Goal: Find specific page/section: Find specific page/section

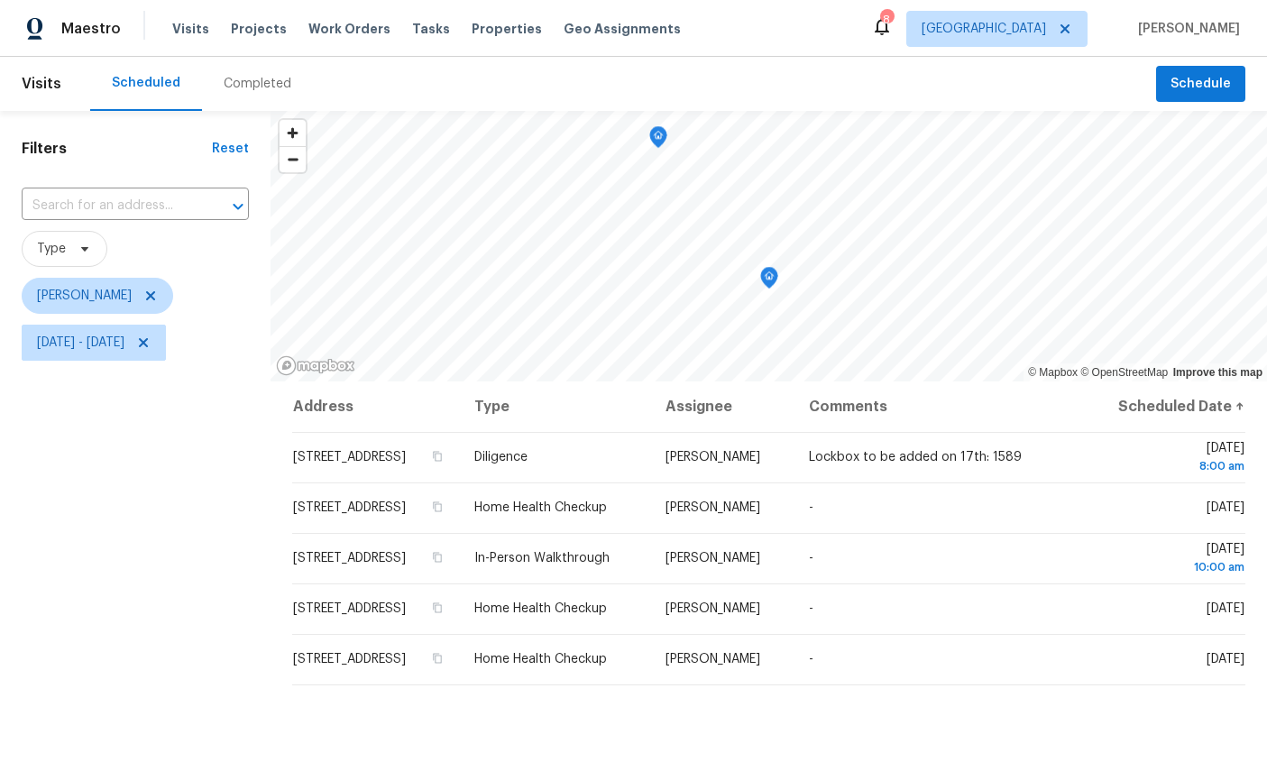
click at [650, 136] on icon "Map marker" at bounding box center [658, 137] width 16 height 21
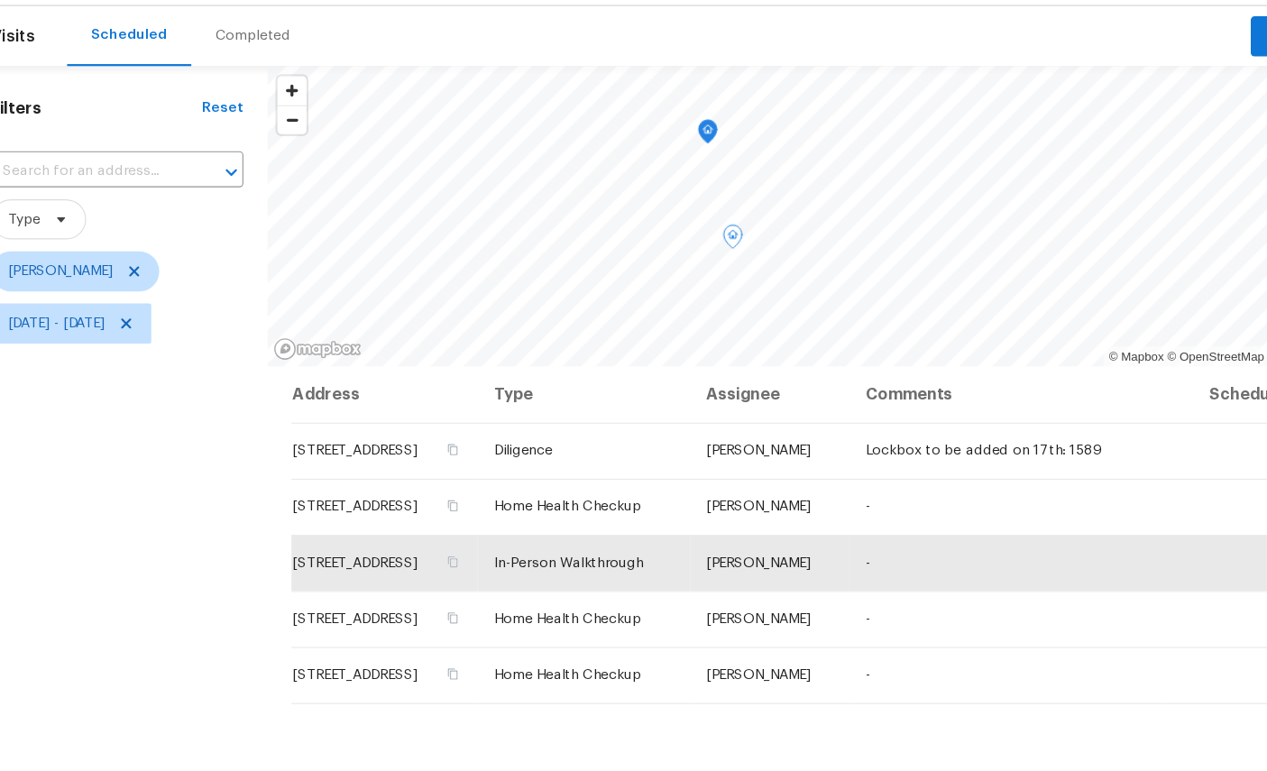
click at [659, 160] on icon "Map marker" at bounding box center [667, 170] width 16 height 21
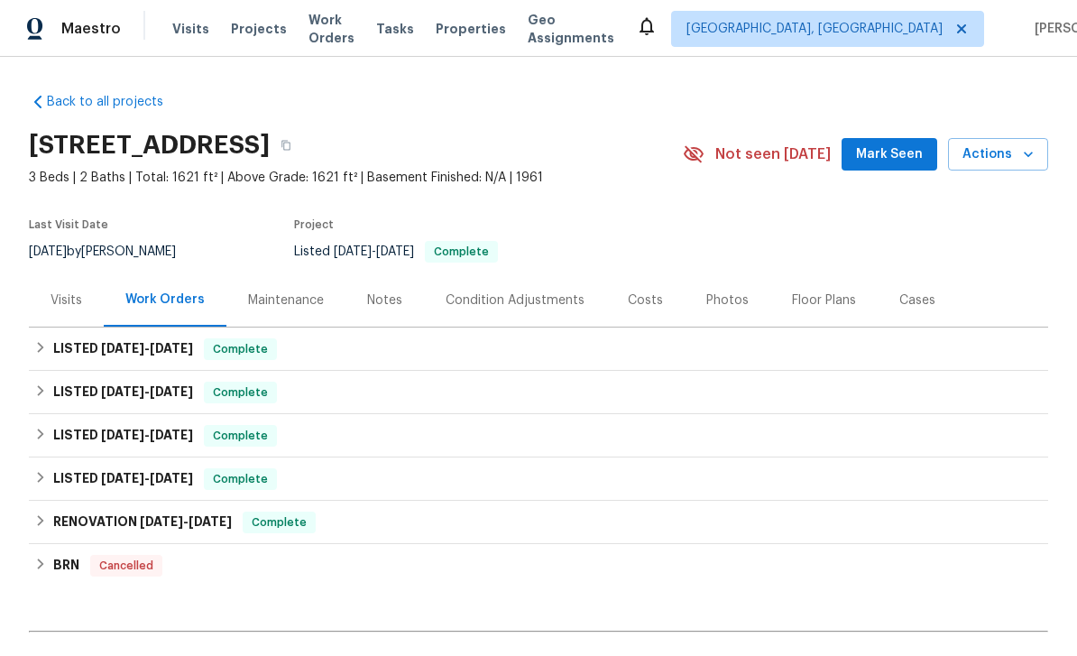
click at [70, 284] on div "Visits" at bounding box center [66, 299] width 75 height 53
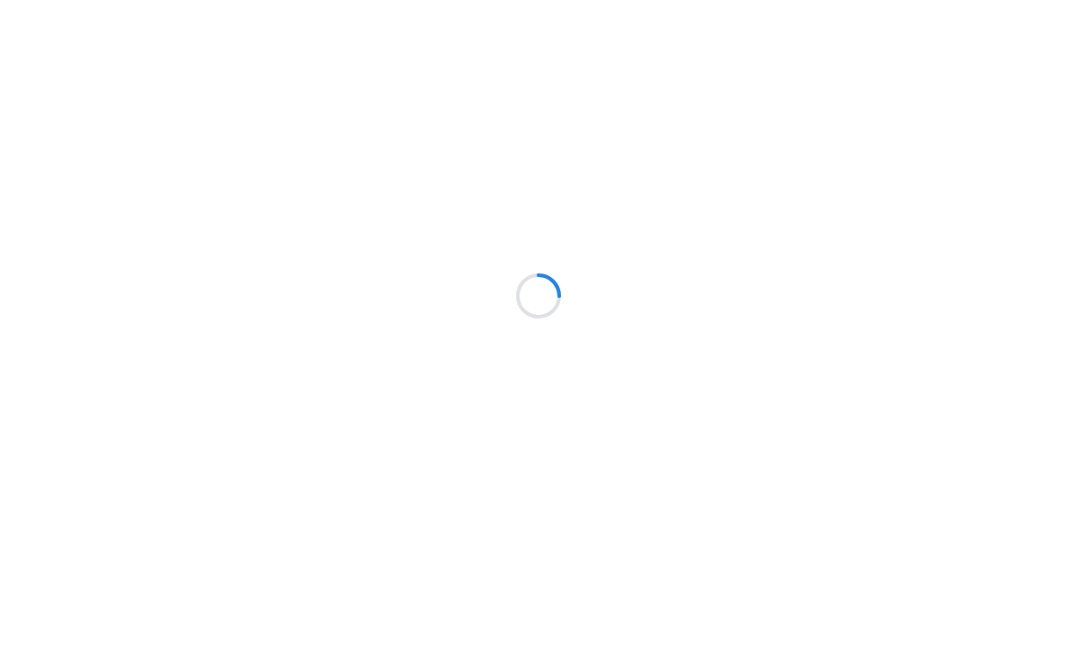
scroll to position [36, 0]
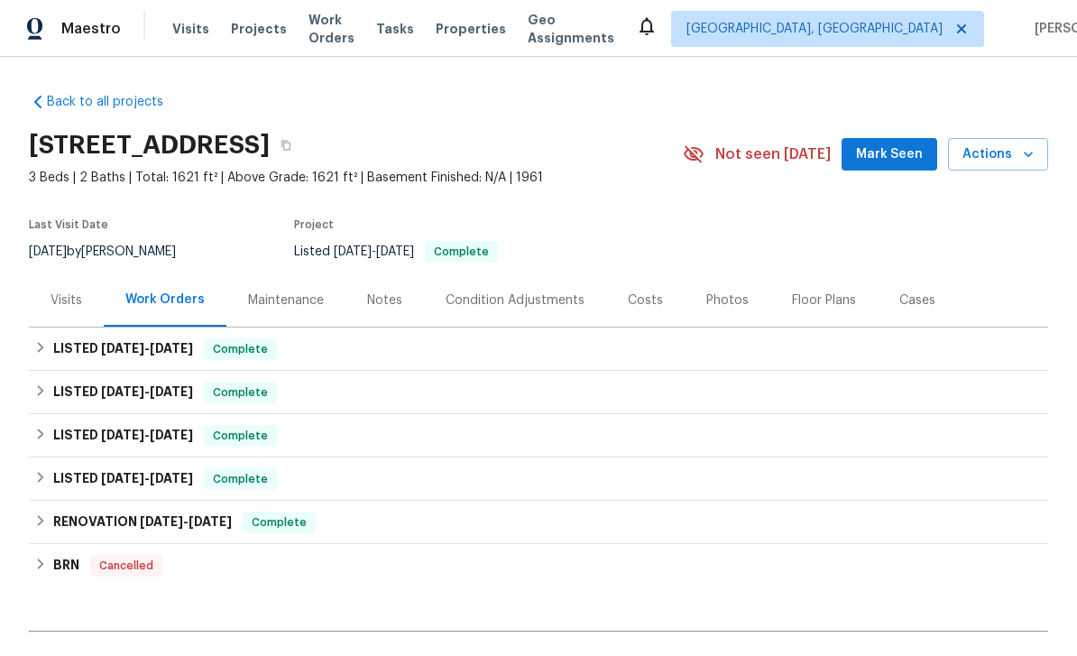
click at [60, 278] on div "Visits" at bounding box center [66, 299] width 75 height 53
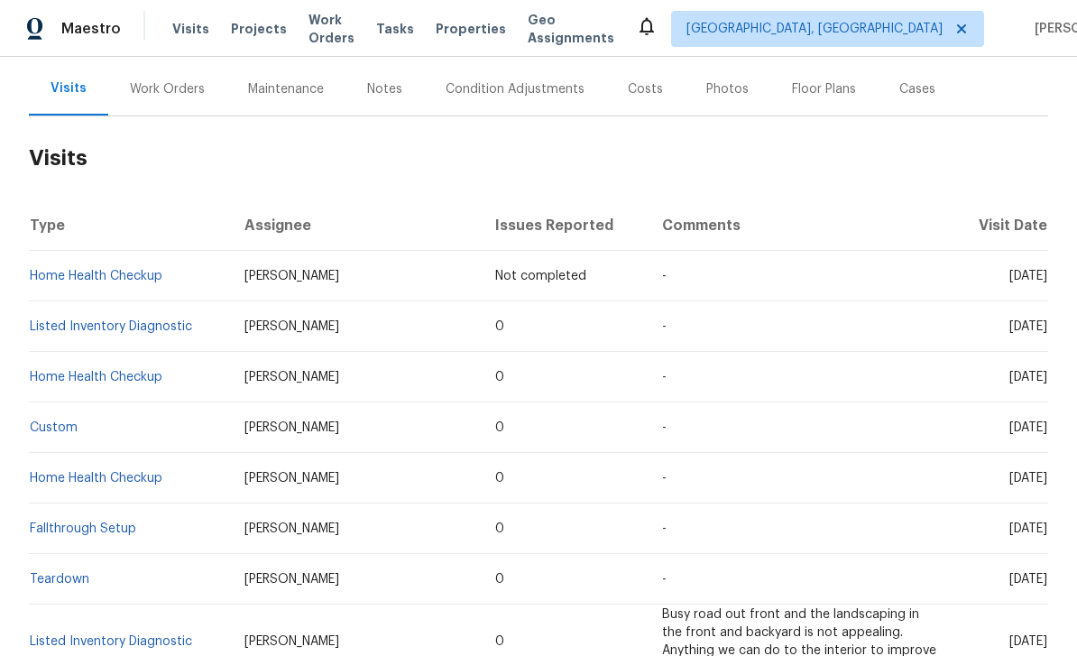
scroll to position [220, 0]
